Goal: Information Seeking & Learning: Learn about a topic

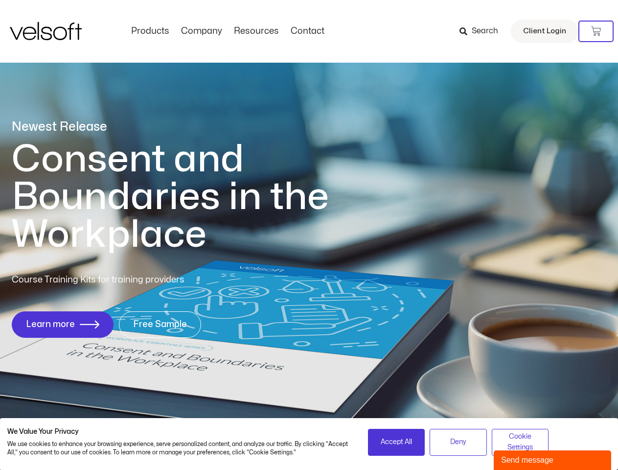
click at [309, 235] on h1 "Consent and Boundaries in the Workplace" at bounding box center [190, 196] width 357 height 113
click at [596, 31] on icon at bounding box center [596, 31] width 10 height 10
click at [396, 442] on span "Accept All" at bounding box center [396, 442] width 31 height 11
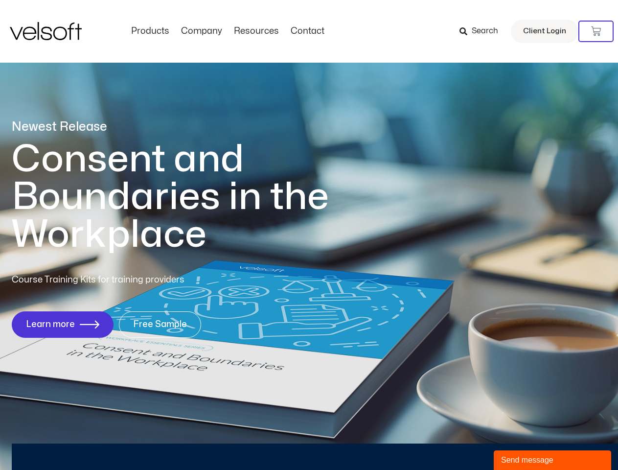
click at [458, 442] on div "Newest Release Consent and Boundaries in the Workplace Course Training Kits for…" at bounding box center [309, 233] width 618 height 475
click at [520, 442] on div "Newest Release Consent and Boundaries in the Workplace Course Training Kits for…" at bounding box center [309, 233] width 618 height 475
click at [553, 460] on div "Send message" at bounding box center [552, 460] width 103 height 12
